Goal: Task Accomplishment & Management: Complete application form

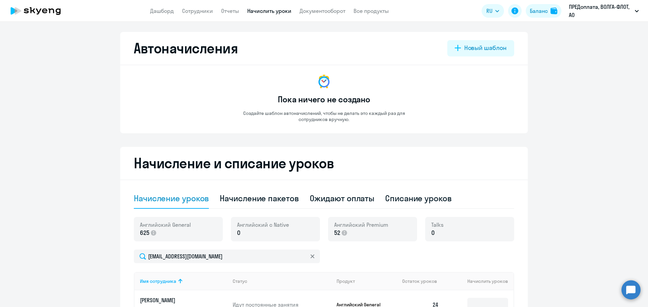
select select "10"
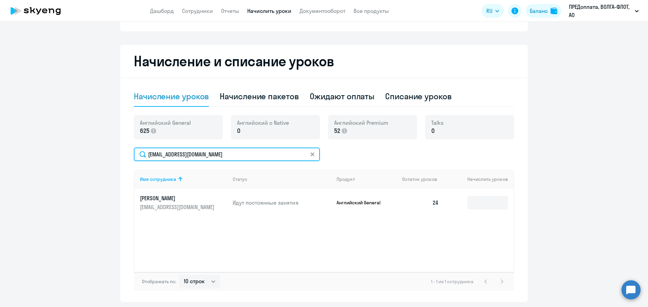
drag, startPoint x: 249, startPoint y: 160, endPoint x: 112, endPoint y: 158, distance: 136.6
click at [112, 158] on ng-component "Автоначисления Новый шаблон Пока ничего не создано Создайте шаблон автоначислен…" at bounding box center [324, 116] width 648 height 372
type input "б"
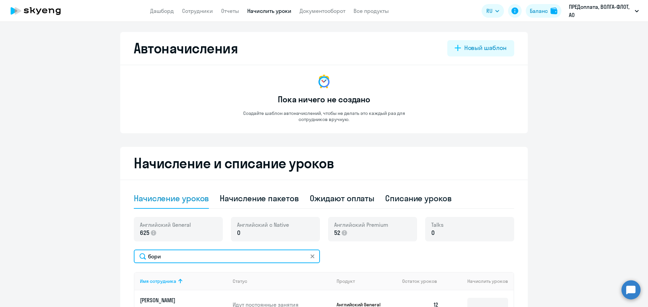
type input "бори"
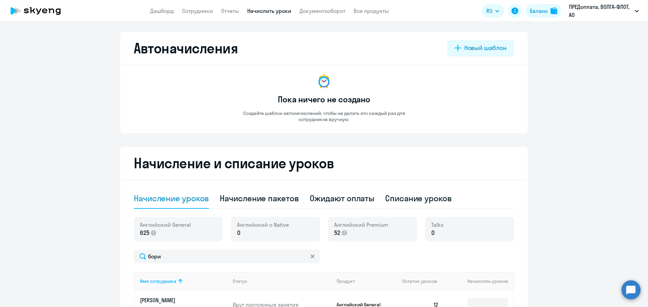
click at [205, 7] on app-menu-item-link "Сотрудники" at bounding box center [197, 11] width 31 height 8
click at [205, 10] on link "Сотрудники" at bounding box center [197, 10] width 31 height 7
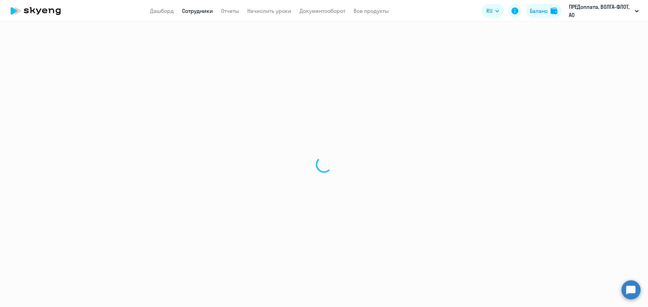
select select "30"
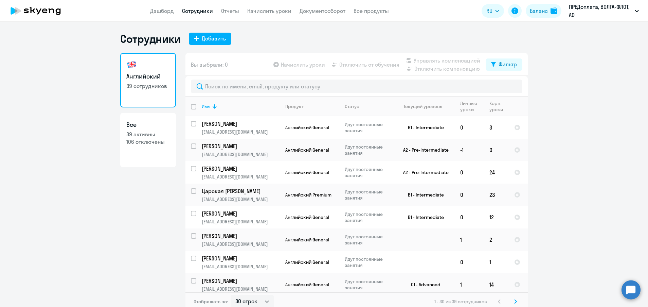
click at [149, 131] on p "39 активны" at bounding box center [147, 133] width 43 height 7
select select "30"
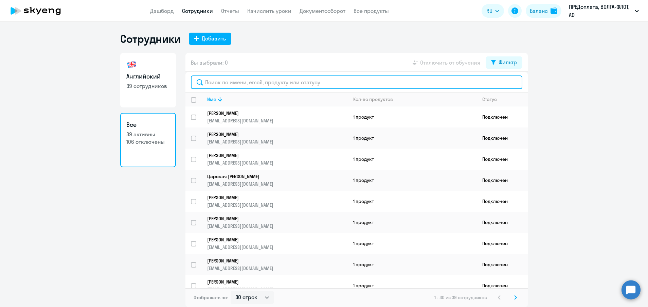
click at [250, 81] on input "text" at bounding box center [357, 82] width 332 height 14
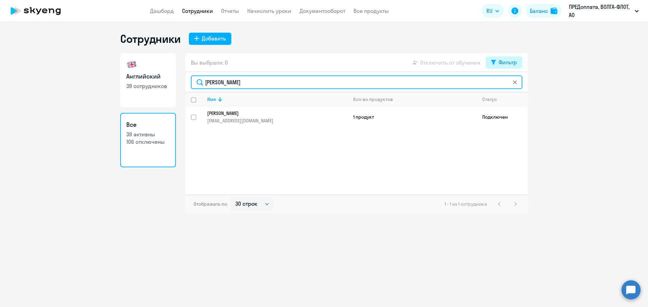
type input "[PERSON_NAME]"
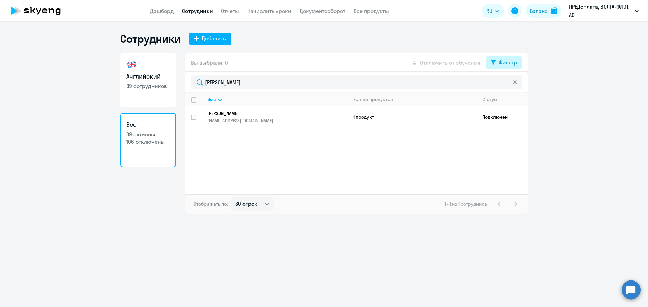
click at [512, 61] on div "Фильтр" at bounding box center [508, 62] width 18 height 8
click at [515, 86] on span at bounding box center [511, 84] width 12 height 7
click at [505, 85] on input "checkbox" at bounding box center [505, 84] width 0 height 0
checkbox input "true"
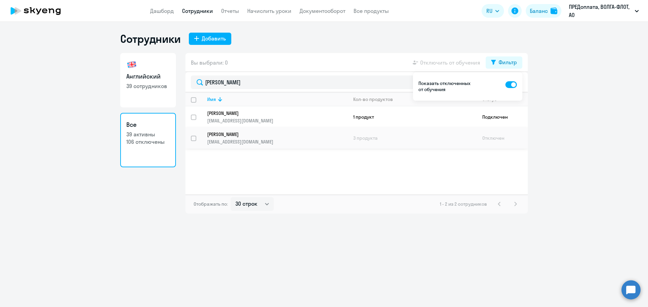
click at [194, 139] on input "select row 12739691" at bounding box center [198, 143] width 14 height 14
checkbox input "true"
click at [539, 101] on ng-component "Сотрудники Добавить Английский 39 сотрудников Все 39 активны 106 отключены Вы в…" at bounding box center [324, 122] width 648 height 181
click at [513, 57] on button "Фильтр" at bounding box center [504, 62] width 37 height 12
click at [310, 139] on p "[EMAIL_ADDRESS][DOMAIN_NAME]" at bounding box center [277, 142] width 140 height 6
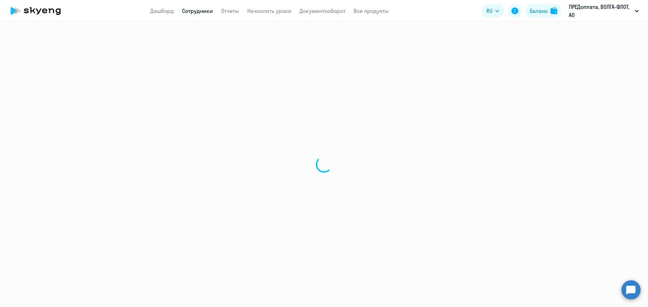
select select "english"
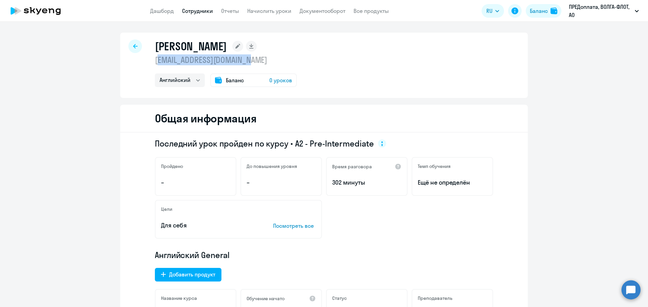
drag, startPoint x: 153, startPoint y: 60, endPoint x: 266, endPoint y: 62, distance: 113.5
click at [266, 62] on p "[EMAIL_ADDRESS][DOMAIN_NAME]" at bounding box center [226, 59] width 142 height 11
copy p ".[EMAIL_ADDRESS][DOMAIN_NAME]"
click at [155, 65] on p "[EMAIL_ADDRESS][DOMAIN_NAME]" at bounding box center [226, 59] width 142 height 11
drag, startPoint x: 260, startPoint y: 62, endPoint x: 145, endPoint y: 61, distance: 115.5
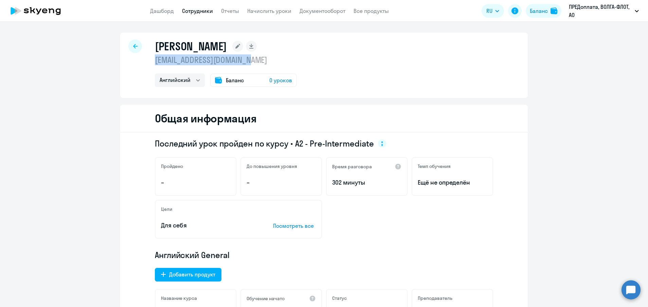
click at [145, 61] on div "[PERSON_NAME] [EMAIL_ADDRESS][DOMAIN_NAME] Английский Баланс 0 уроков" at bounding box center [324, 65] width 408 height 65
copy p "[EMAIL_ADDRESS][DOMAIN_NAME]"
click at [191, 11] on link "Сотрудники" at bounding box center [197, 10] width 31 height 7
select select "30"
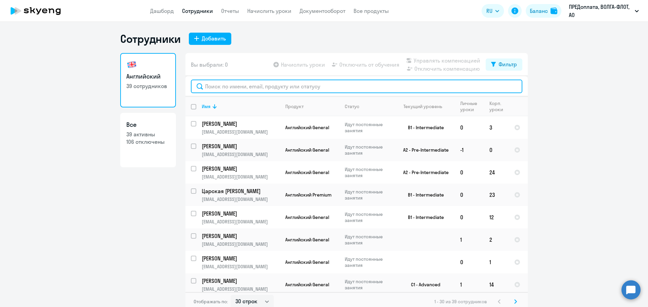
click at [371, 90] on input "text" at bounding box center [357, 86] width 332 height 14
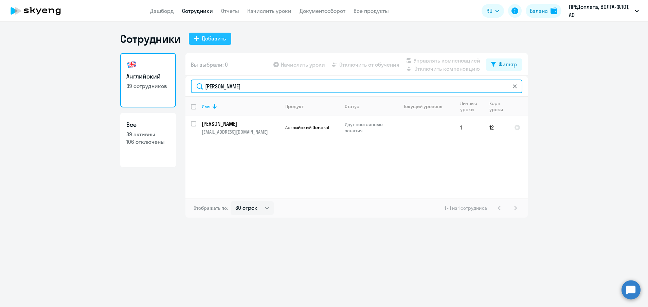
type input "[PERSON_NAME]"
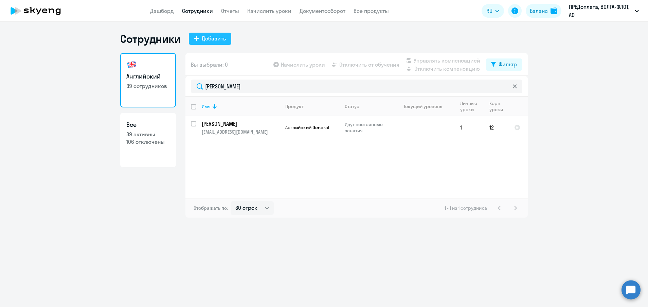
click at [220, 36] on div "Добавить" at bounding box center [214, 38] width 24 height 8
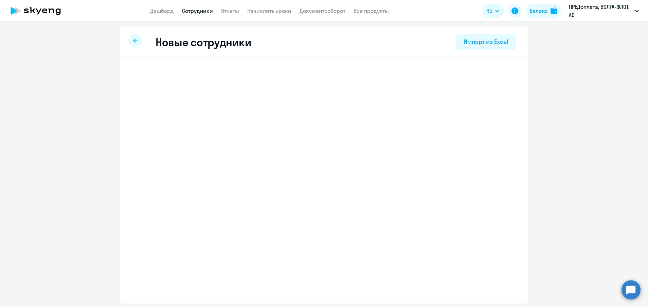
select select "english_adult_not_native_speaker"
select select "3"
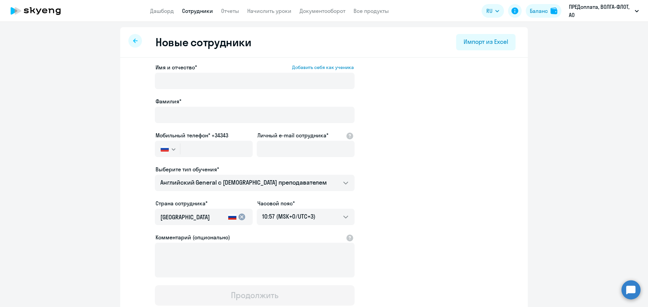
click at [104, 182] on ng-component "Новые сотрудники Импорт из Excel Имя и отчество* Добавить себя как ученика [PER…" at bounding box center [324, 191] width 648 height 329
click at [269, 155] on input "Личный e-mail сотрудника*" at bounding box center [306, 149] width 98 height 16
paste input "[EMAIL_ADDRESS][DOMAIN_NAME]"
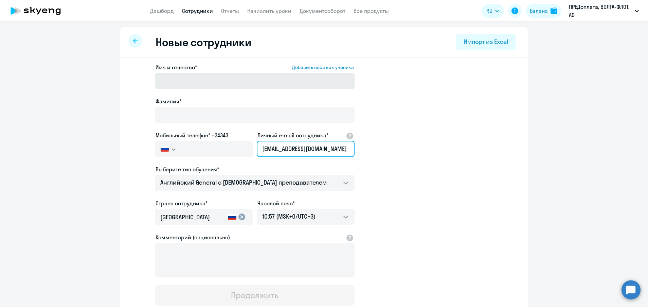
type input "[EMAIL_ADDRESS][DOMAIN_NAME]"
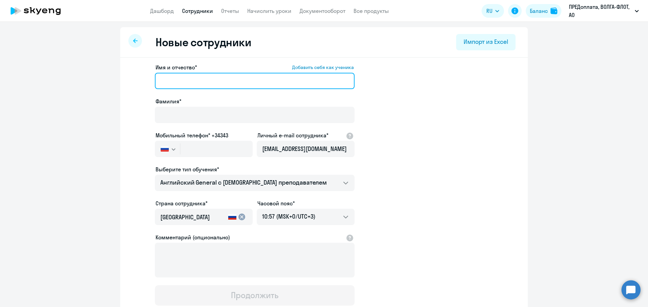
click at [222, 86] on input "Имя и отчество* Добавить себя как ученика" at bounding box center [255, 81] width 200 height 16
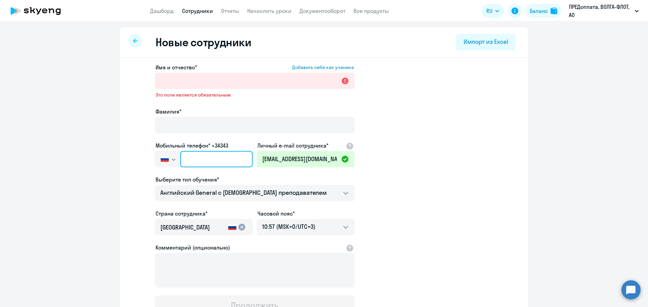
click at [218, 158] on input "text" at bounding box center [216, 159] width 72 height 16
paste input "[PHONE_NUMBER]"
type input "[PHONE_NUMBER]"
click at [190, 160] on input "[PHONE_NUMBER]" at bounding box center [216, 159] width 72 height 16
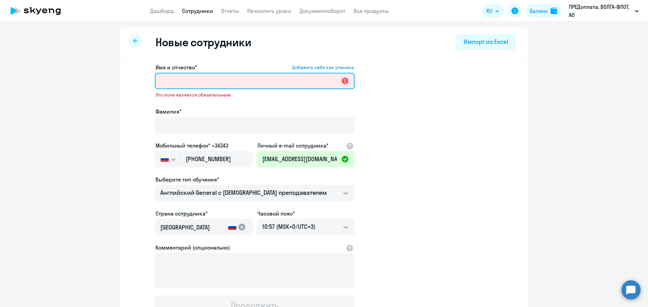
click at [229, 79] on input "Имя и отчество* Добавить себя как ученика" at bounding box center [255, 81] width 200 height 16
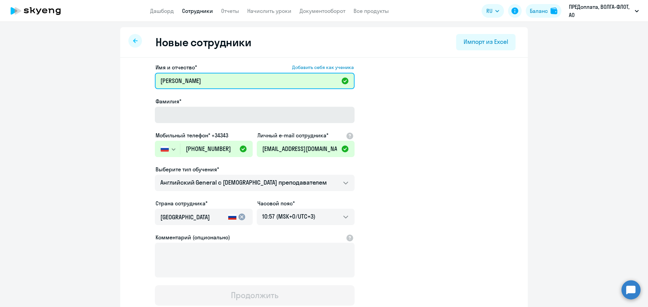
type input "[PERSON_NAME]"
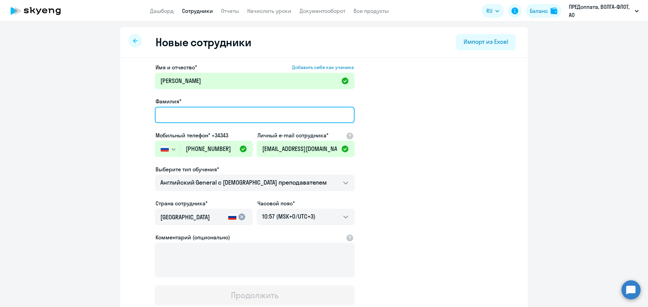
drag, startPoint x: 336, startPoint y: 107, endPoint x: 337, endPoint y: 114, distance: 6.8
click at [336, 109] on input "Фамилия*" at bounding box center [255, 115] width 200 height 16
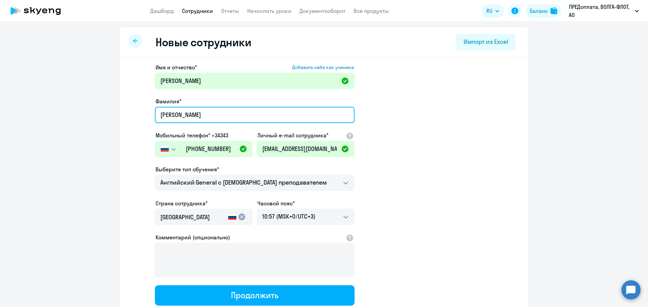
type input "[PERSON_NAME]"
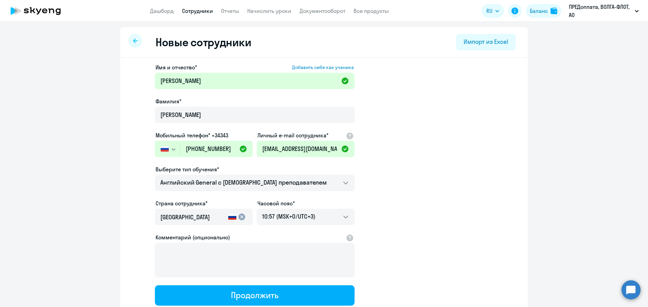
click at [495, 150] on app-new-student-form "Имя и отчество* Добавить себя как ученика [PERSON_NAME]* [PERSON_NAME] телефон*…" at bounding box center [324, 184] width 386 height 242
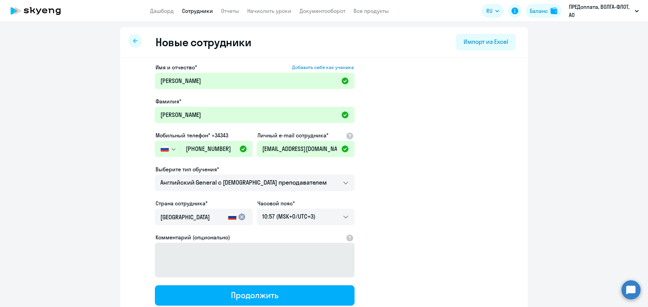
scroll to position [49, 0]
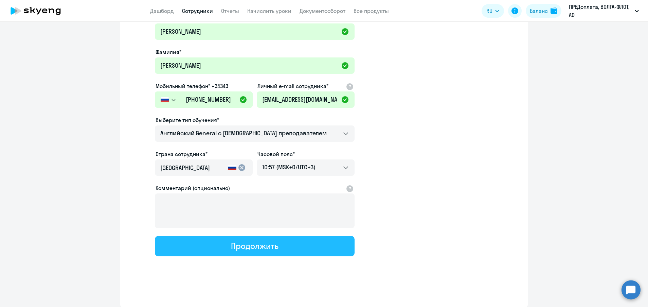
click at [235, 245] on div "Продолжить" at bounding box center [254, 245] width 47 height 11
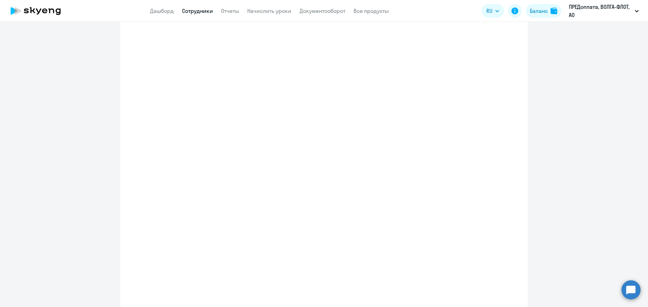
select select "english_adult_not_native_speaker"
select select "3"
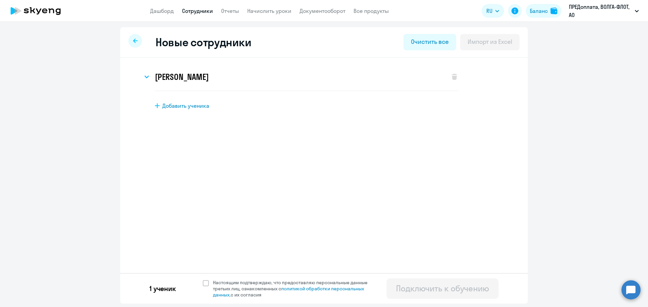
scroll to position [0, 0]
click at [204, 284] on span at bounding box center [206, 283] width 6 height 6
click at [203, 279] on input "Настоящим подтверждаю, что предоставляю персональные данные третьих лиц, ознако…" at bounding box center [202, 279] width 0 height 0
checkbox input "true"
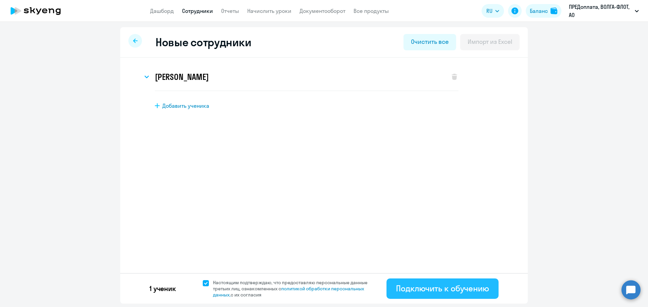
click at [450, 290] on div "Подключить к обучению" at bounding box center [442, 288] width 93 height 11
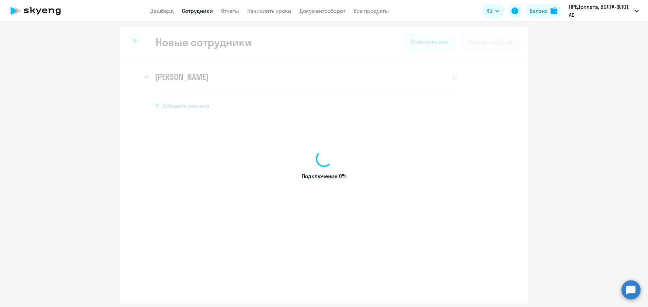
select select "english_adult_not_native_speaker"
select select "3"
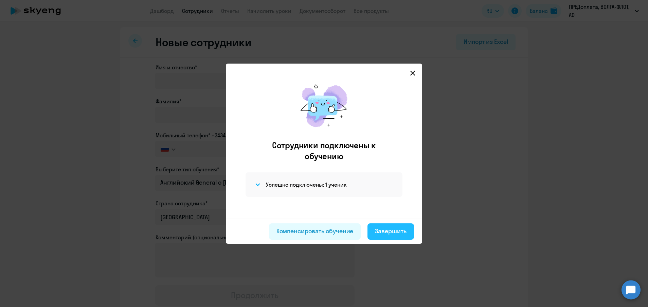
click at [394, 226] on button "Завершить" at bounding box center [391, 231] width 47 height 16
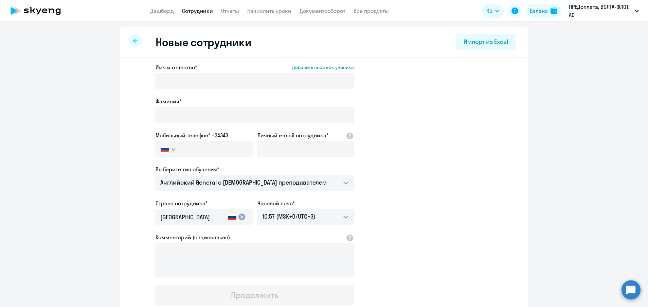
select select "30"
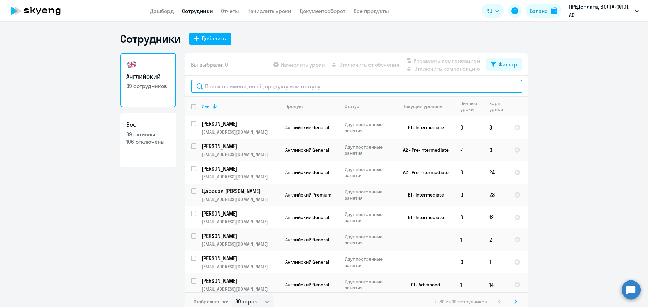
click at [348, 81] on input "text" at bounding box center [357, 86] width 332 height 14
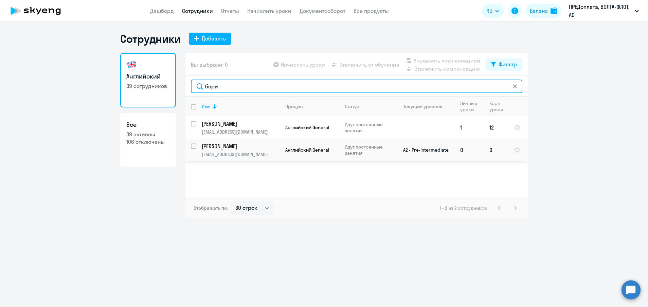
type input "бори"
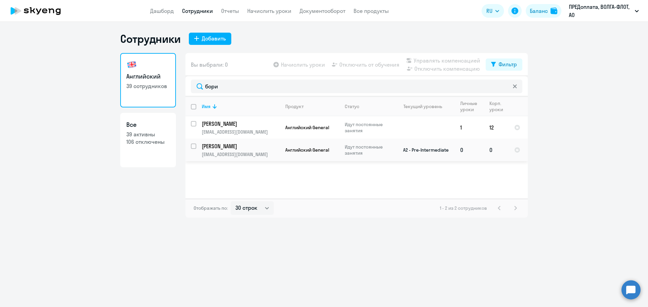
click at [193, 148] on input "select row 12739691" at bounding box center [198, 150] width 14 height 14
checkbox input "true"
click at [307, 64] on span "Начислить уроки" at bounding box center [303, 64] width 44 height 8
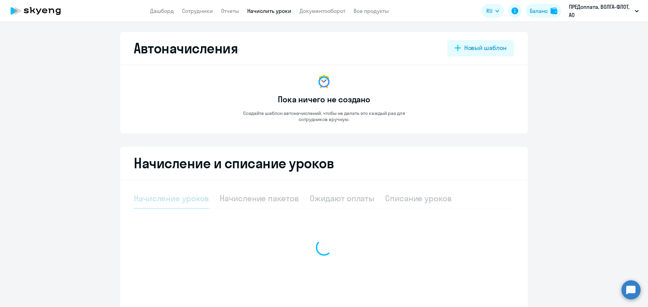
select select "10"
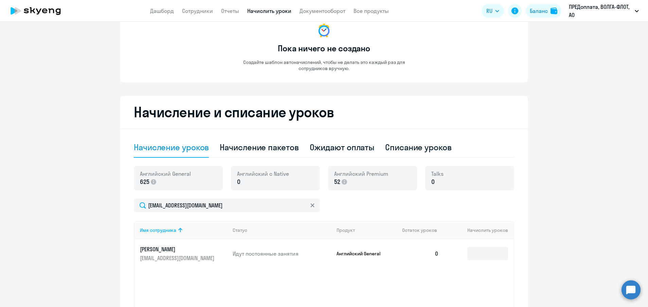
scroll to position [102, 0]
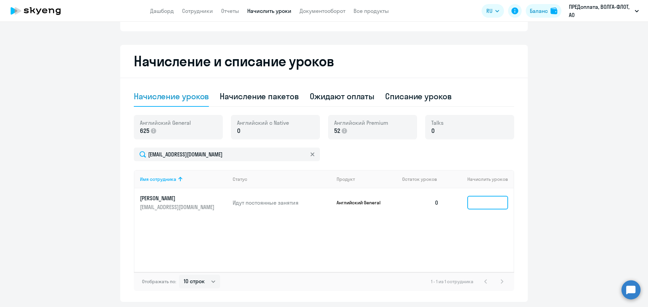
click at [474, 205] on input at bounding box center [487, 203] width 41 height 14
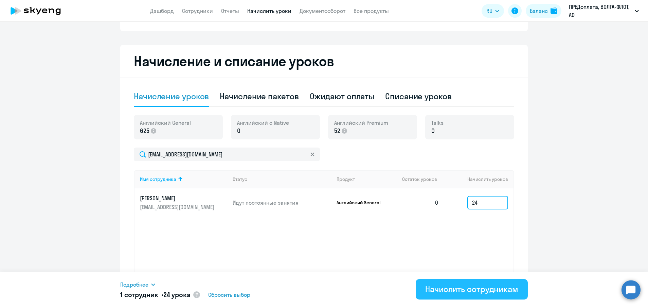
type input "24"
click at [462, 284] on div "Начислить сотрудникам" at bounding box center [471, 288] width 93 height 11
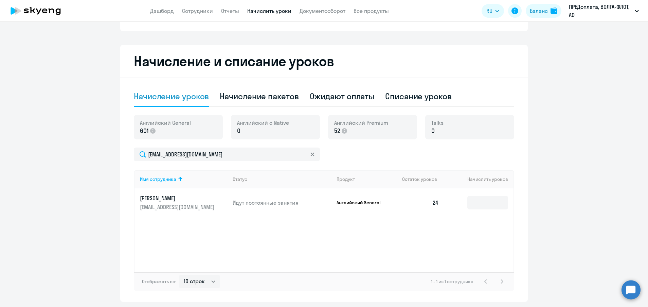
click at [200, 15] on app-menu-item-link "Сотрудники" at bounding box center [197, 11] width 31 height 8
click at [200, 14] on app-menu-item-link "Сотрудники" at bounding box center [197, 11] width 31 height 8
click at [198, 15] on app-menu-item-link "Сотрудники" at bounding box center [197, 11] width 31 height 8
click at [198, 10] on link "Сотрудники" at bounding box center [197, 10] width 31 height 7
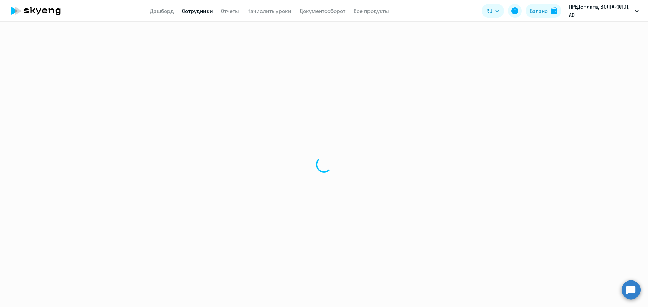
select select "30"
